Goal: Obtain resource: Download file/media

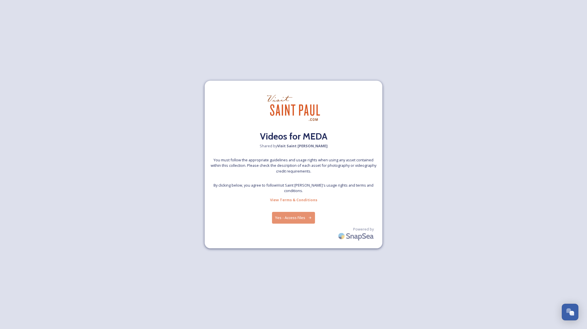
click at [286, 214] on button "Yes - Access Files" at bounding box center [293, 218] width 43 height 12
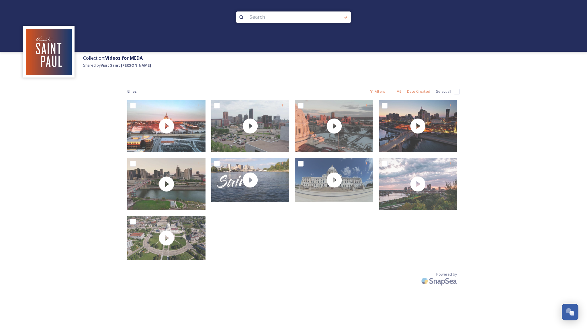
click at [456, 93] on input "checkbox" at bounding box center [457, 92] width 6 height 6
checkbox input "true"
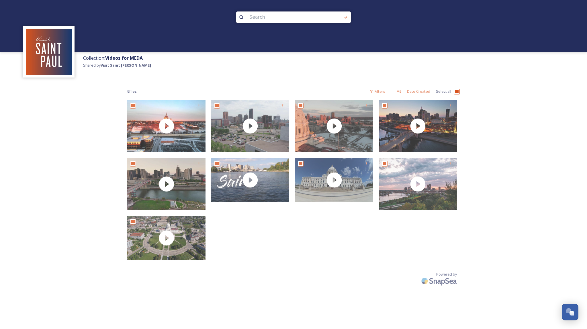
checkbox input "true"
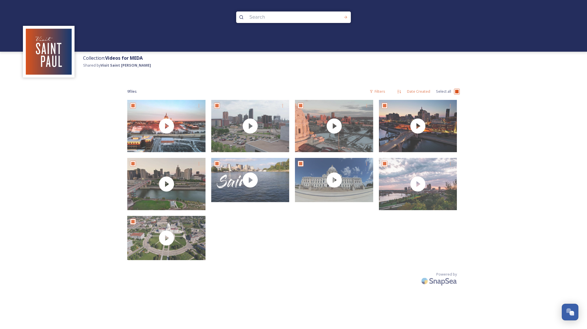
checkbox input "true"
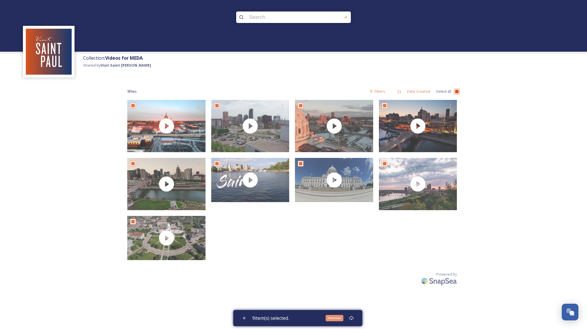
click at [353, 316] on icon at bounding box center [351, 317] width 5 height 5
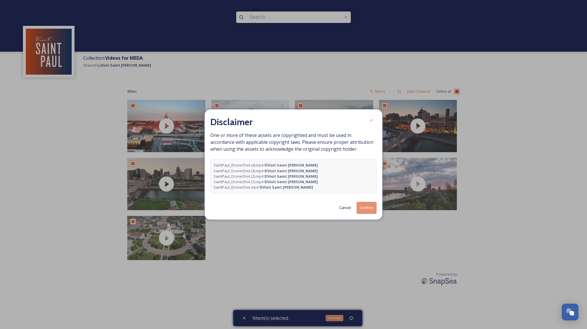
click at [366, 207] on button "Confirm" at bounding box center [367, 208] width 20 height 12
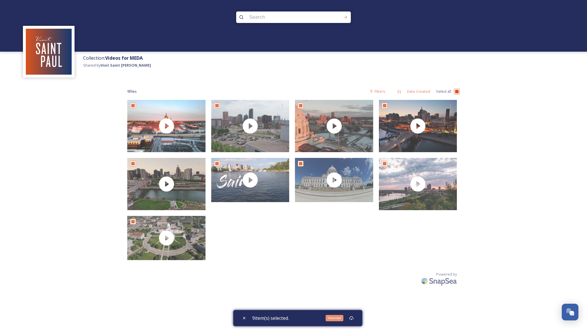
click at [577, 121] on div "Collection: Videos for MEDA Shared by Visit Saint [PERSON_NAME] 9 file s Filter…" at bounding box center [293, 164] width 587 height 329
